Goal: Task Accomplishment & Management: Use online tool/utility

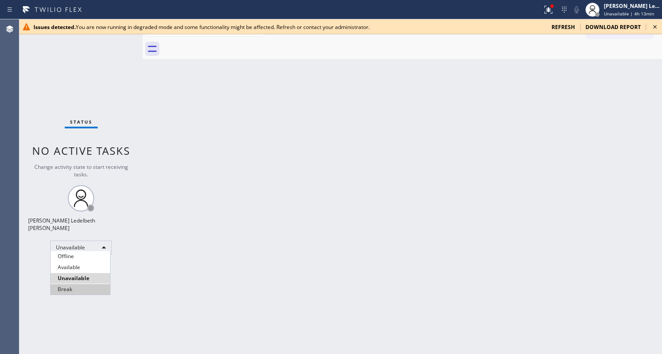
click at [86, 291] on li "Break" at bounding box center [80, 289] width 59 height 11
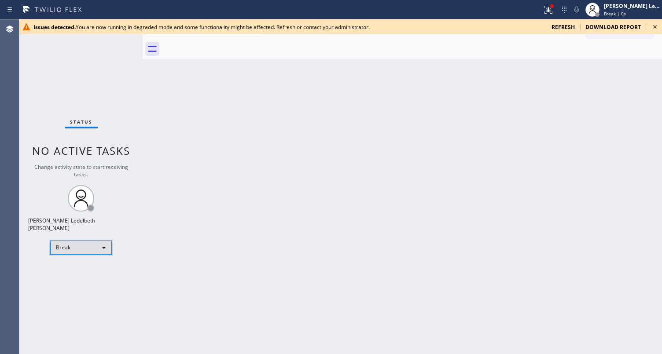
click at [77, 246] on div "Break" at bounding box center [81, 248] width 62 height 14
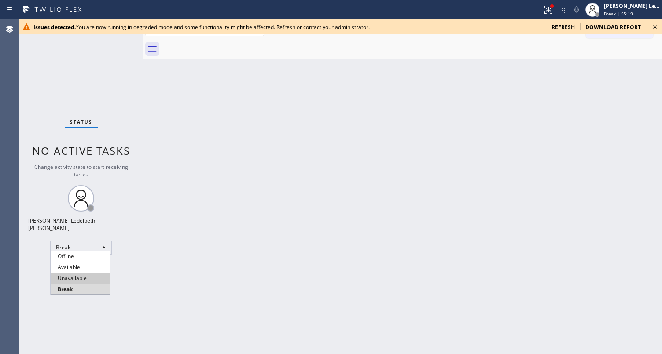
click at [87, 283] on li "Unavailable" at bounding box center [80, 278] width 59 height 11
click at [658, 28] on icon at bounding box center [655, 27] width 11 height 11
